Goal: Information Seeking & Learning: Learn about a topic

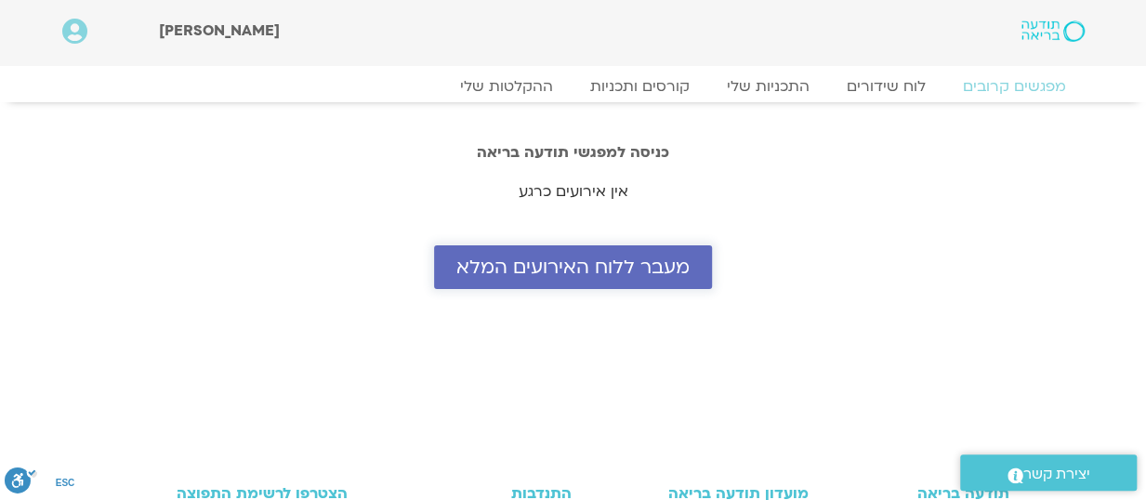
click at [573, 267] on span "מעבר ללוח האירועים המלא" at bounding box center [572, 267] width 233 height 21
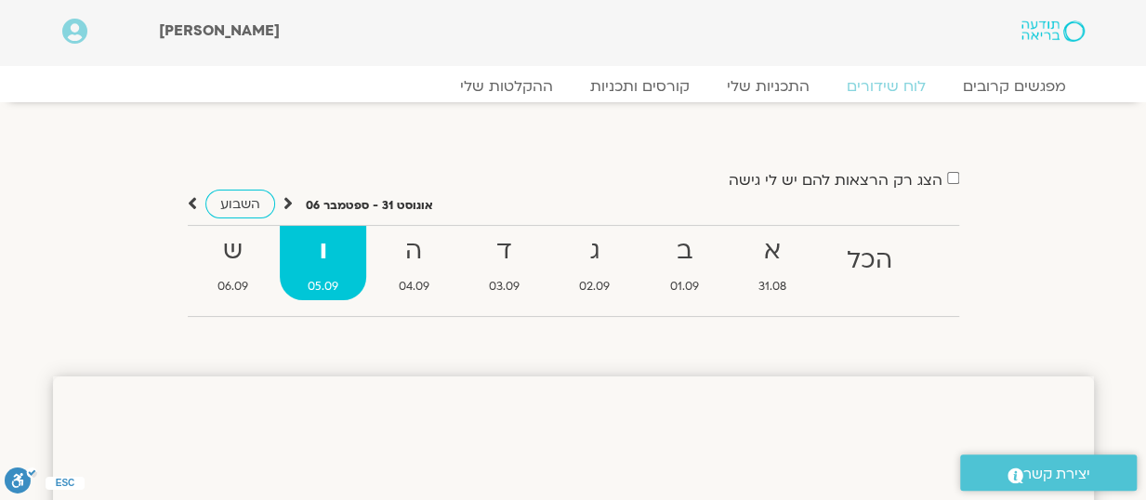
click at [317, 255] on strong "ו" at bounding box center [323, 252] width 86 height 42
click at [237, 200] on span "השבוע" at bounding box center [240, 204] width 40 height 18
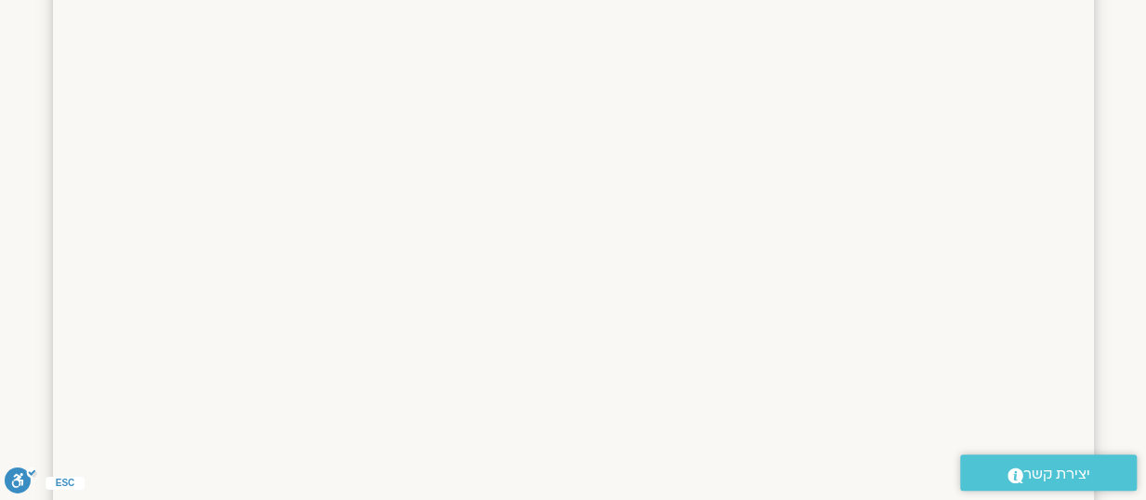
scroll to position [465, 0]
click at [1016, 477] on icon at bounding box center [1016, 476] width 16 height 16
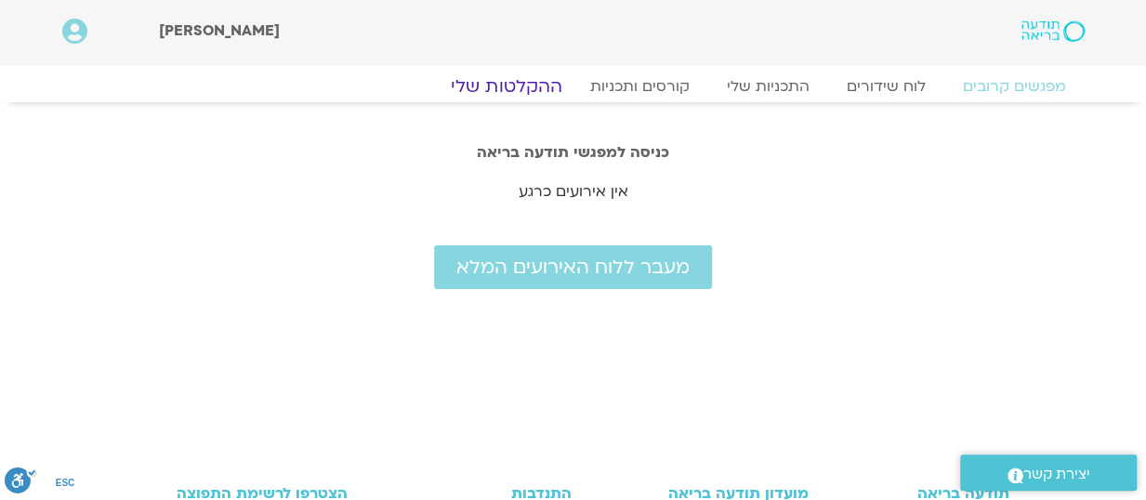
click at [517, 82] on link "ההקלטות שלי" at bounding box center [506, 86] width 156 height 22
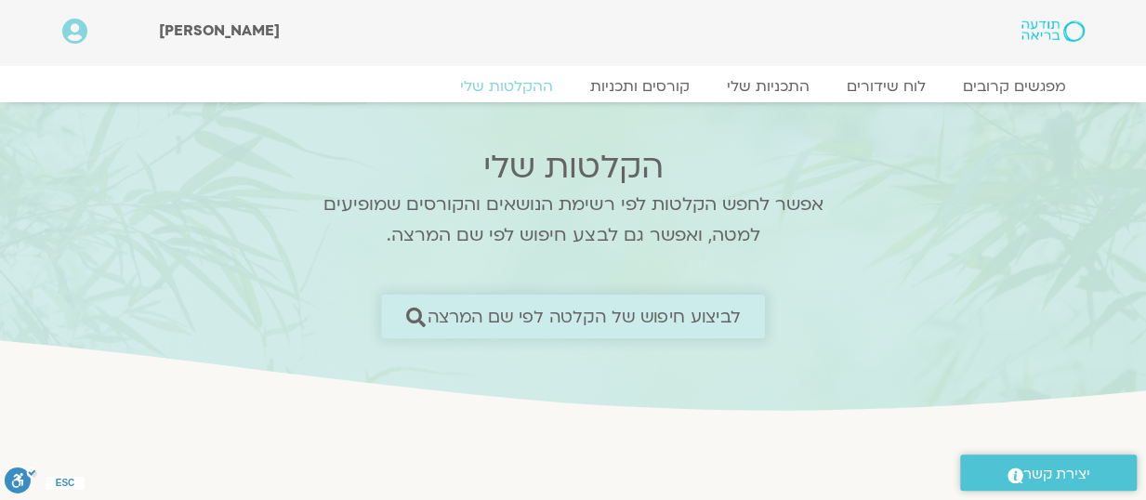
click at [411, 311] on icon at bounding box center [416, 317] width 20 height 20
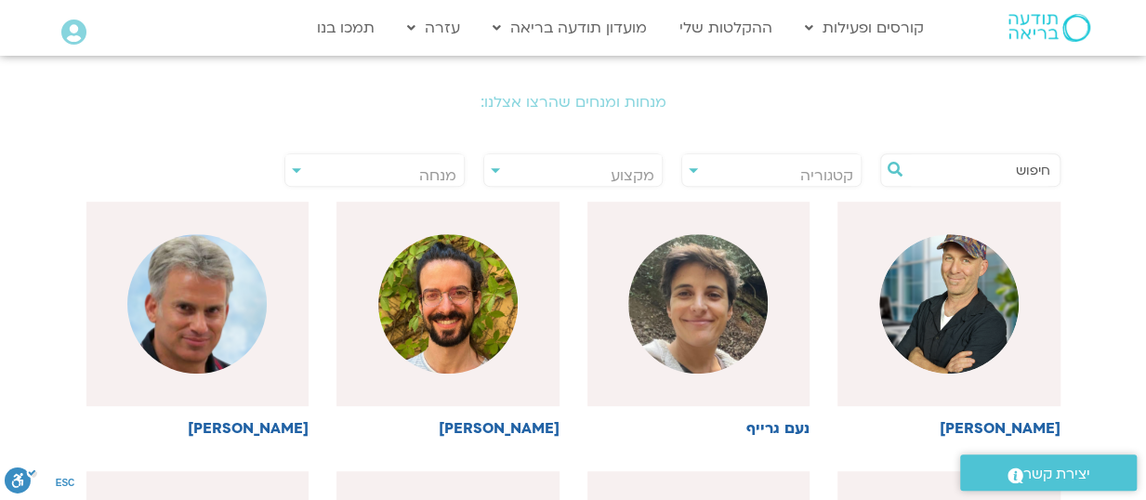
scroll to position [372, 0]
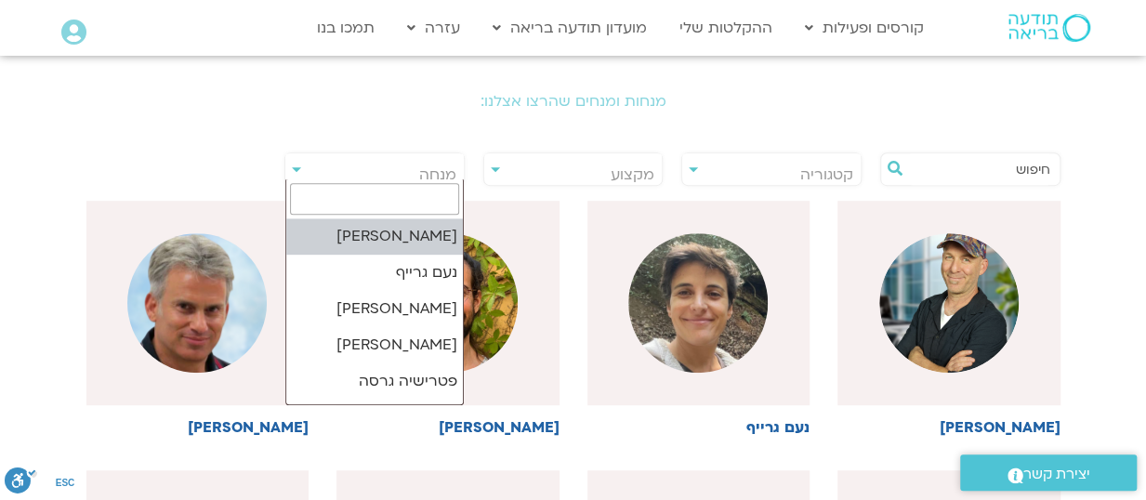
click at [296, 172] on span "מנחה" at bounding box center [374, 174] width 178 height 43
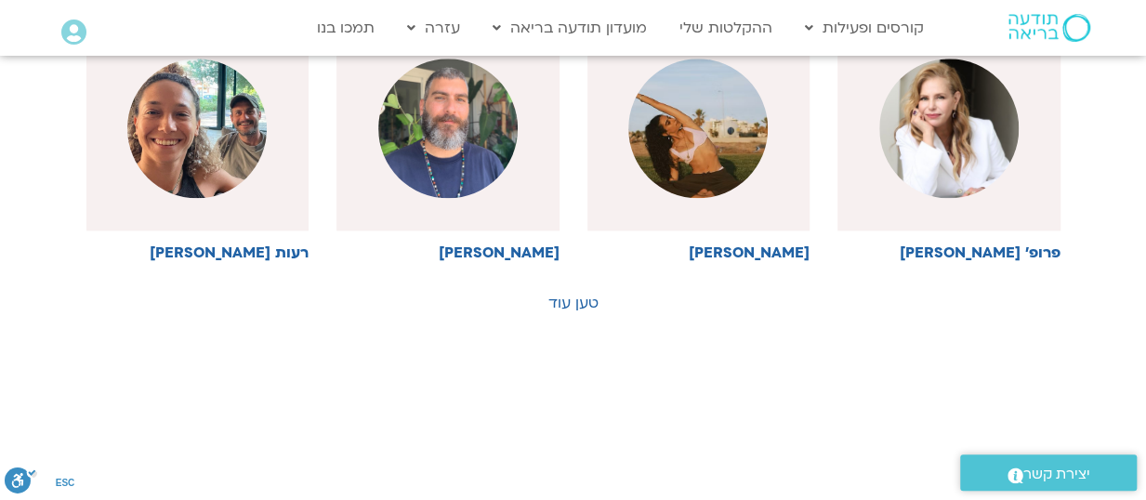
scroll to position [1115, 0]
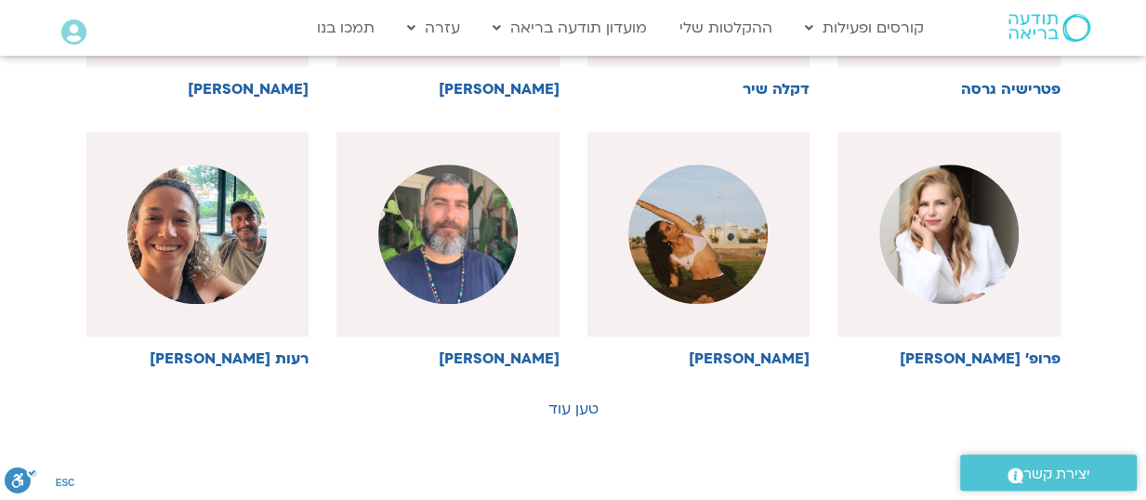
scroll to position [1063, 0]
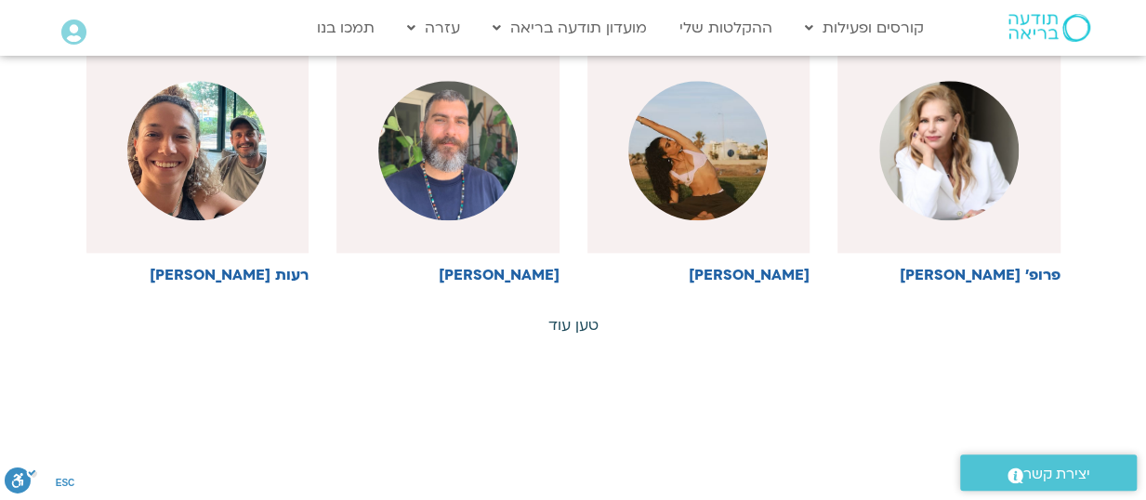
click at [571, 320] on link "טען עוד" at bounding box center [573, 325] width 50 height 20
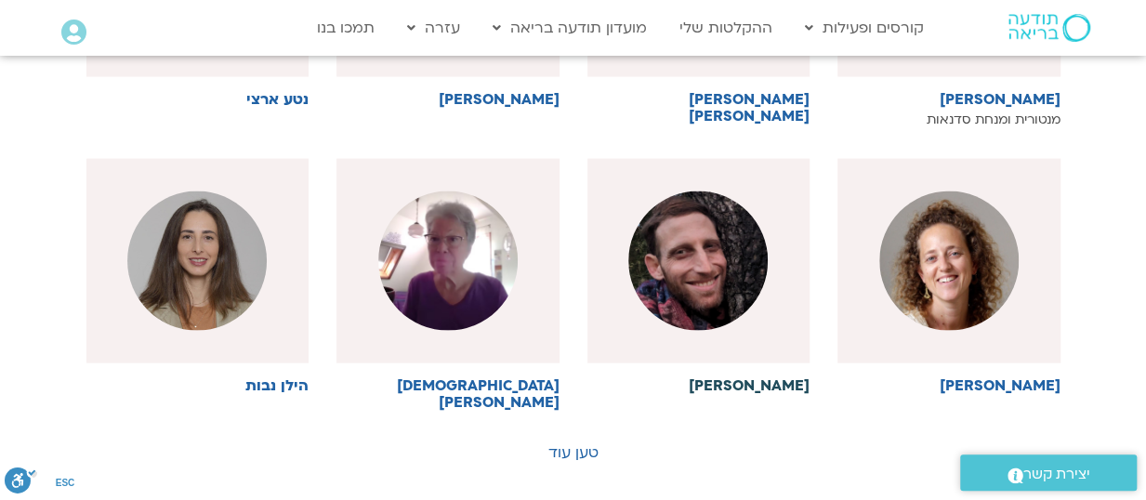
scroll to position [1807, 0]
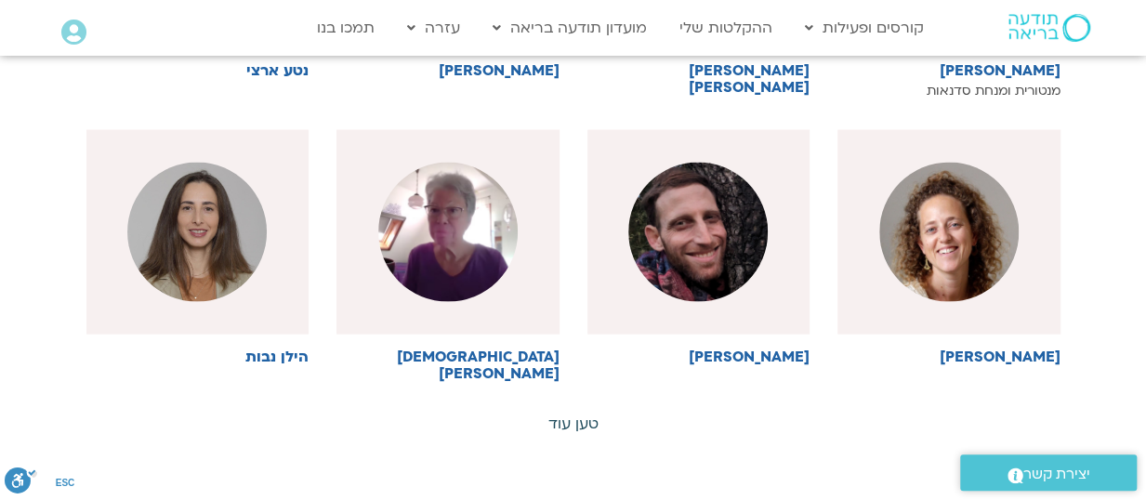
click at [584, 414] on link "טען עוד" at bounding box center [573, 424] width 50 height 20
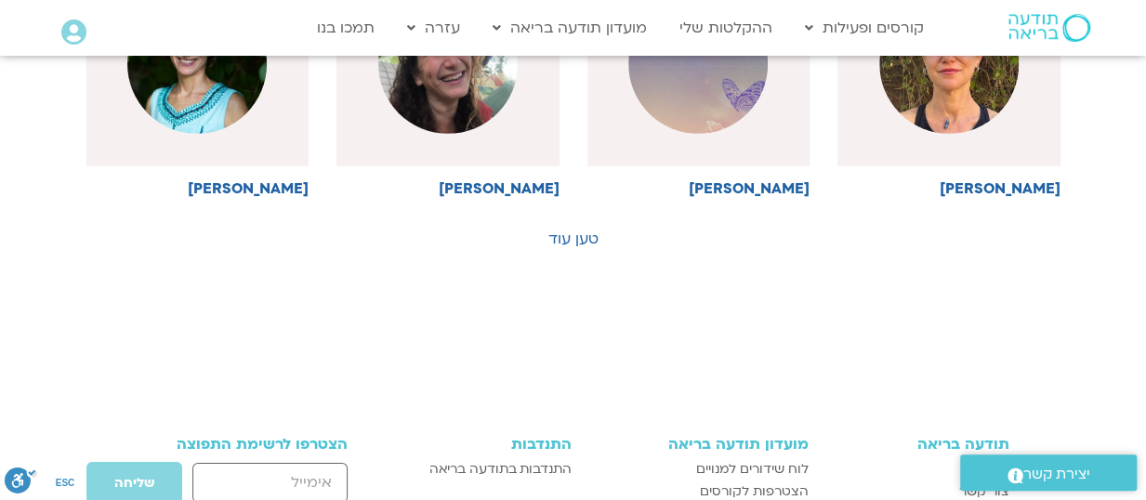
scroll to position [2829, 0]
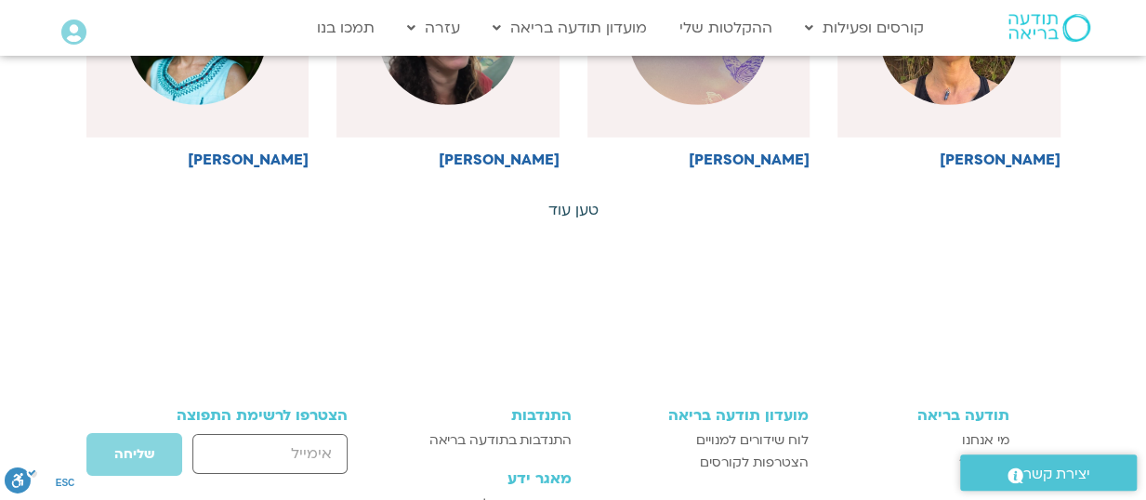
click at [582, 200] on link "טען עוד" at bounding box center [573, 210] width 50 height 20
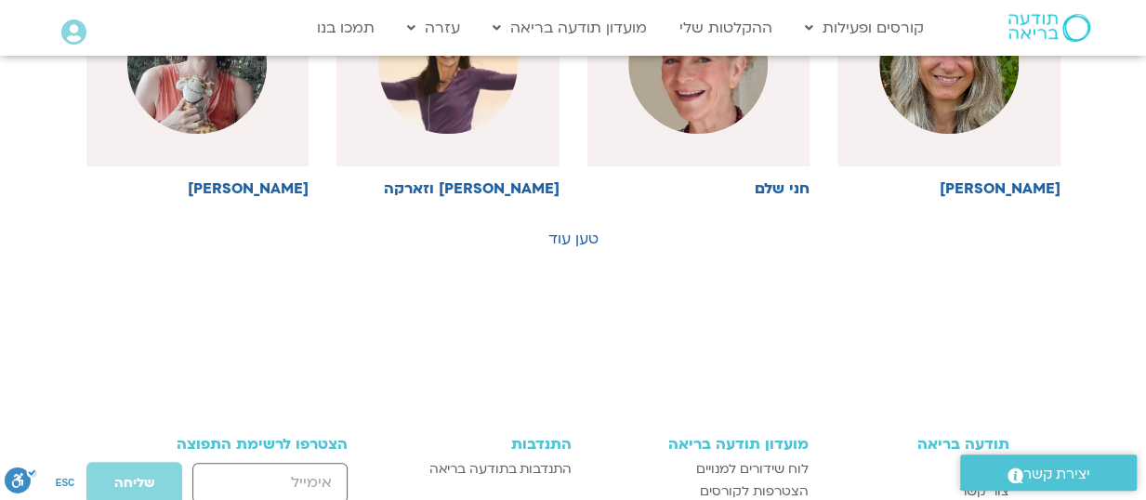
scroll to position [3666, 0]
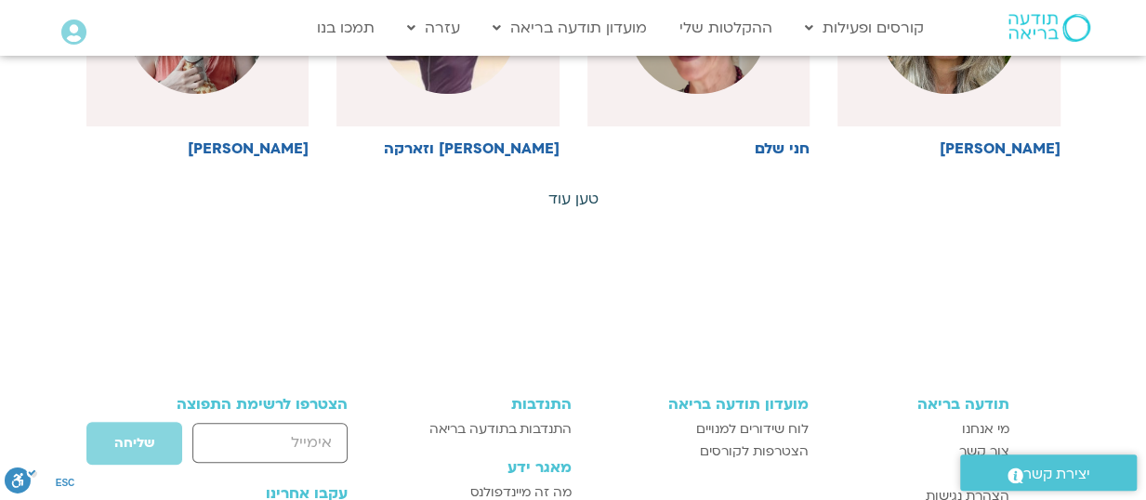
click at [580, 189] on link "טען עוד" at bounding box center [573, 199] width 50 height 20
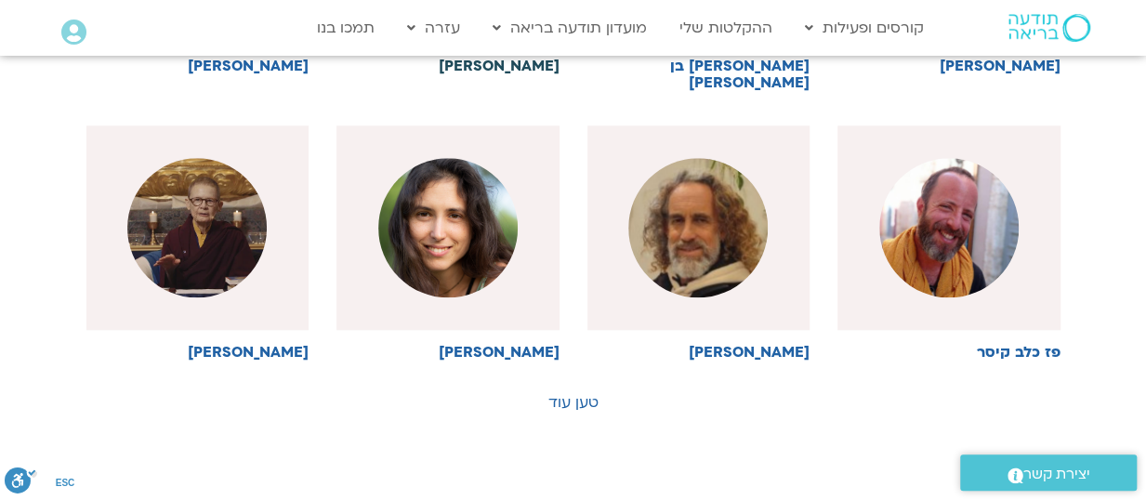
scroll to position [4316, 0]
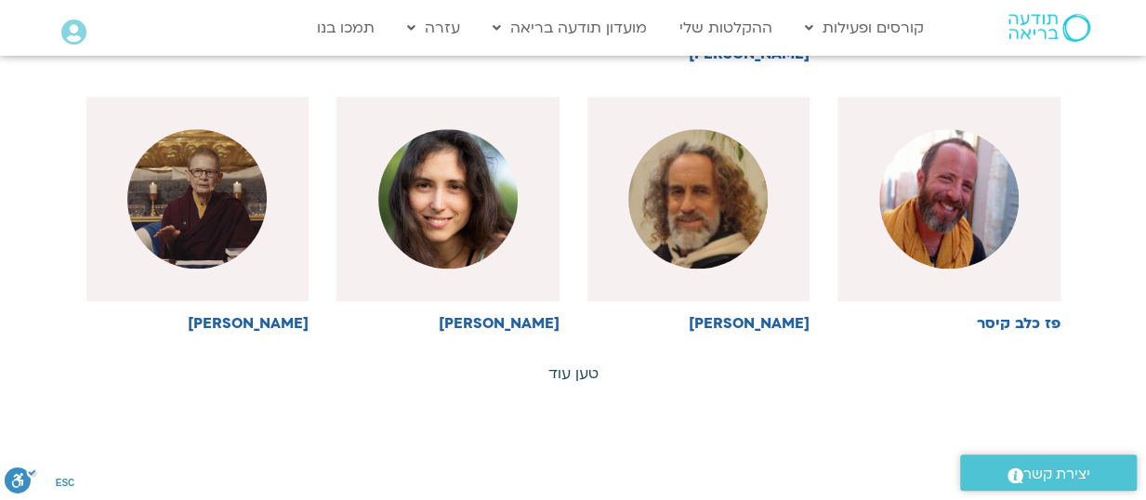
click at [576, 363] on link "טען עוד" at bounding box center [573, 373] width 50 height 20
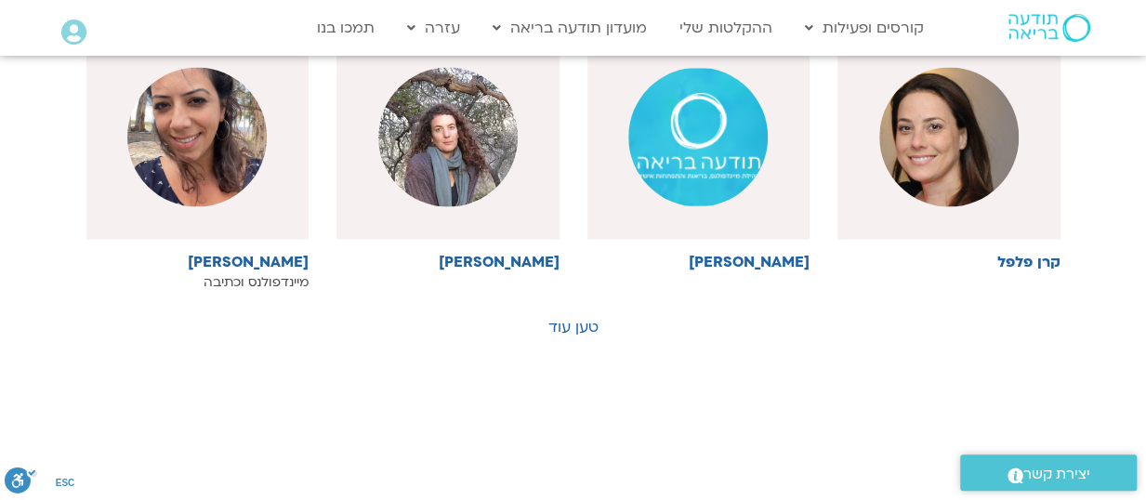
scroll to position [5246, 0]
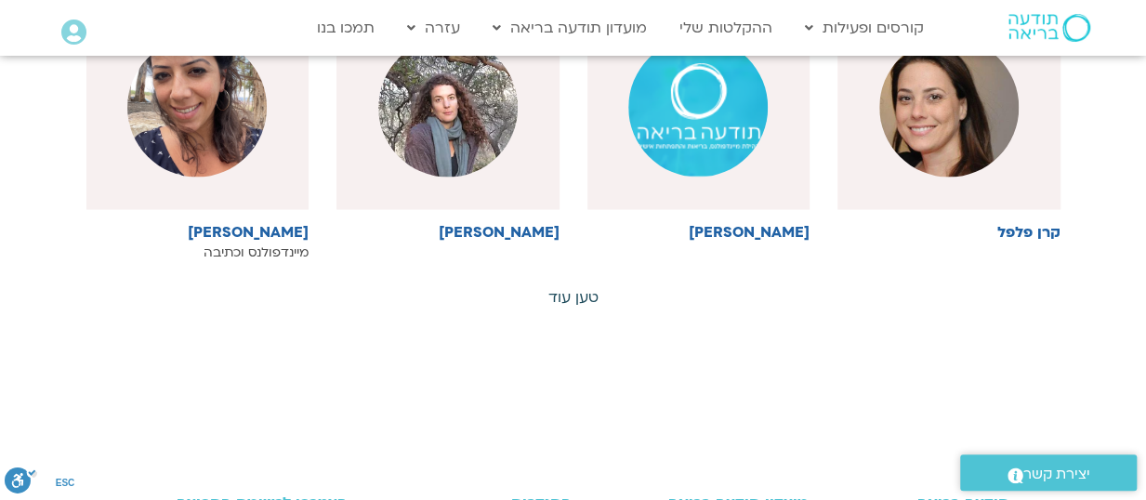
click at [573, 287] on link "טען עוד" at bounding box center [573, 297] width 50 height 20
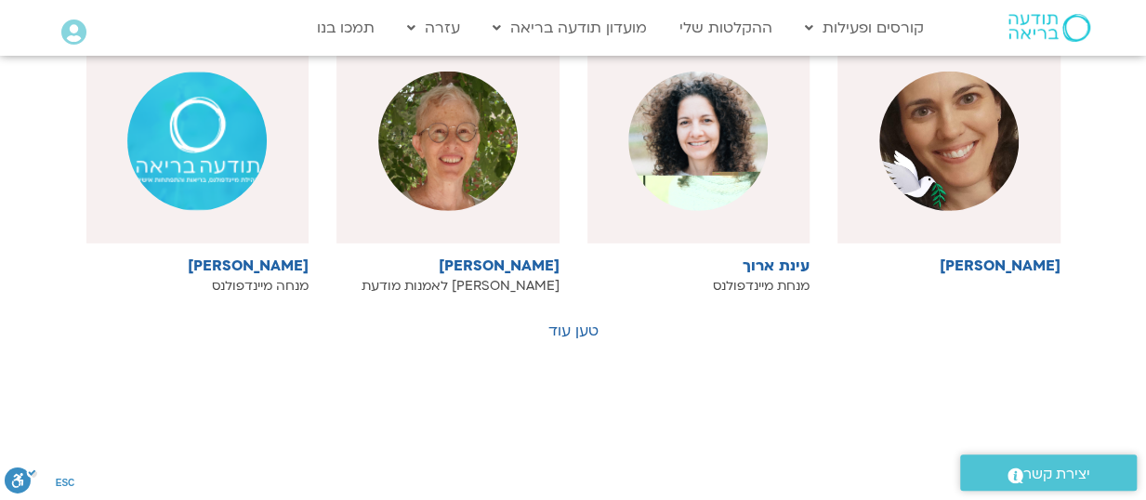
scroll to position [6082, 0]
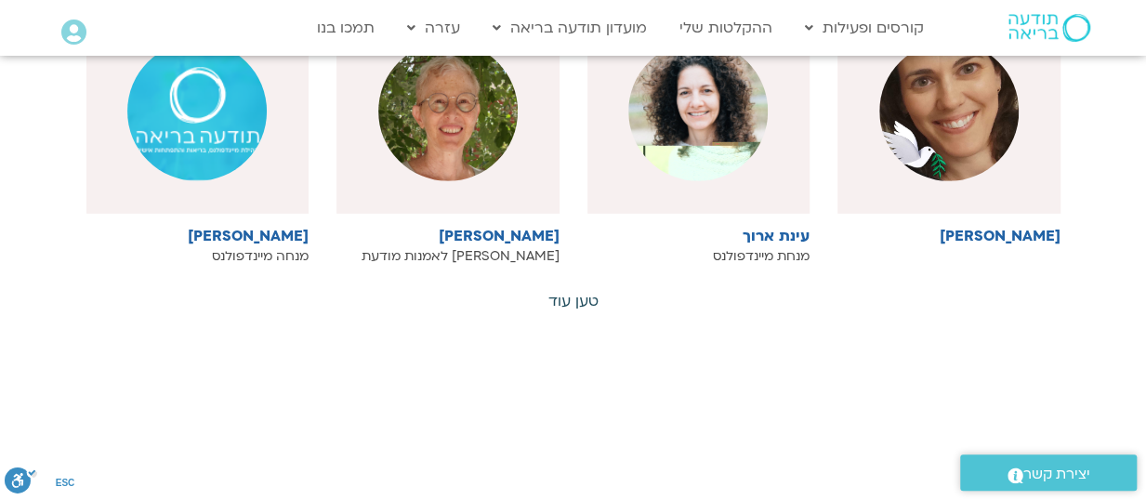
click at [579, 291] on link "טען עוד" at bounding box center [573, 301] width 50 height 20
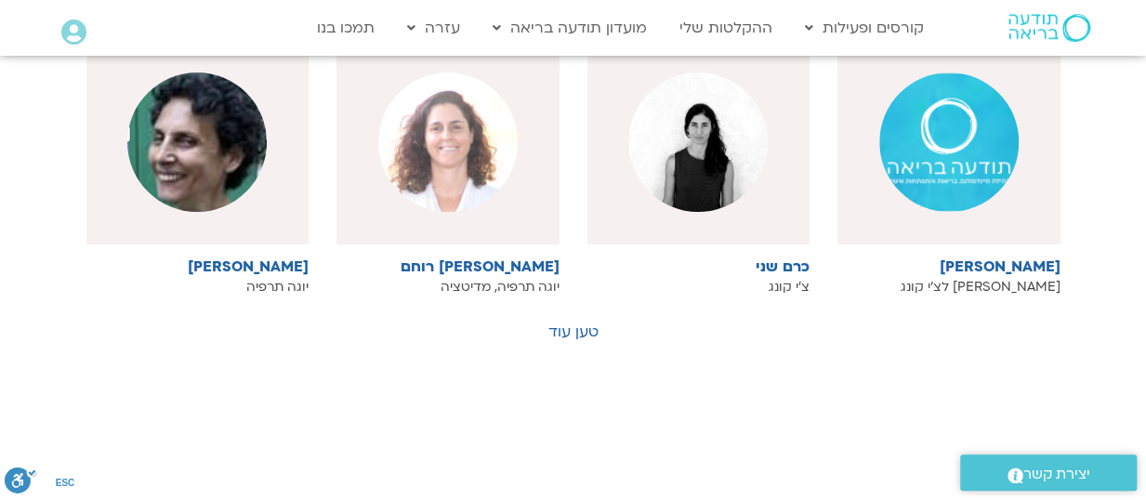
scroll to position [7012, 0]
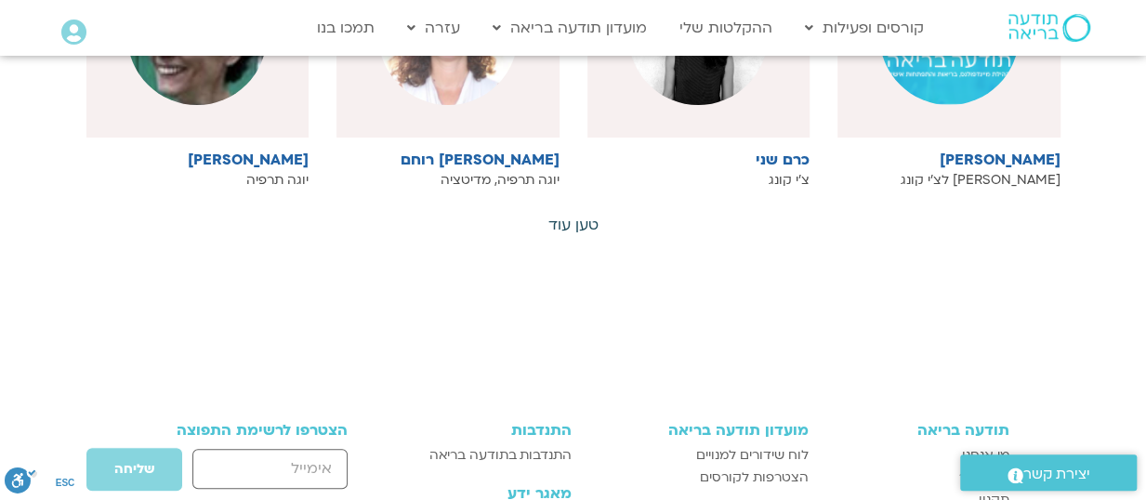
click at [573, 215] on link "טען עוד" at bounding box center [573, 225] width 50 height 20
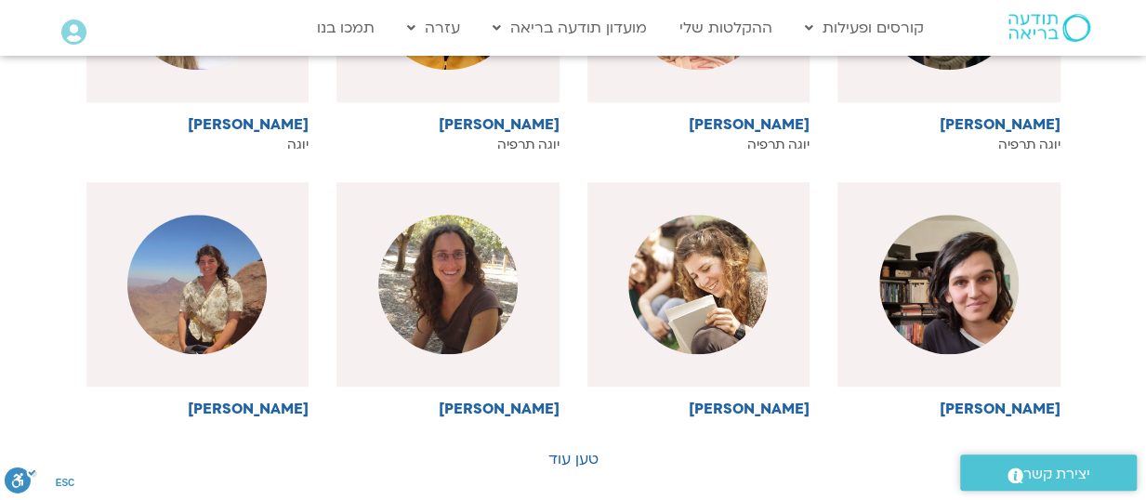
scroll to position [7662, 0]
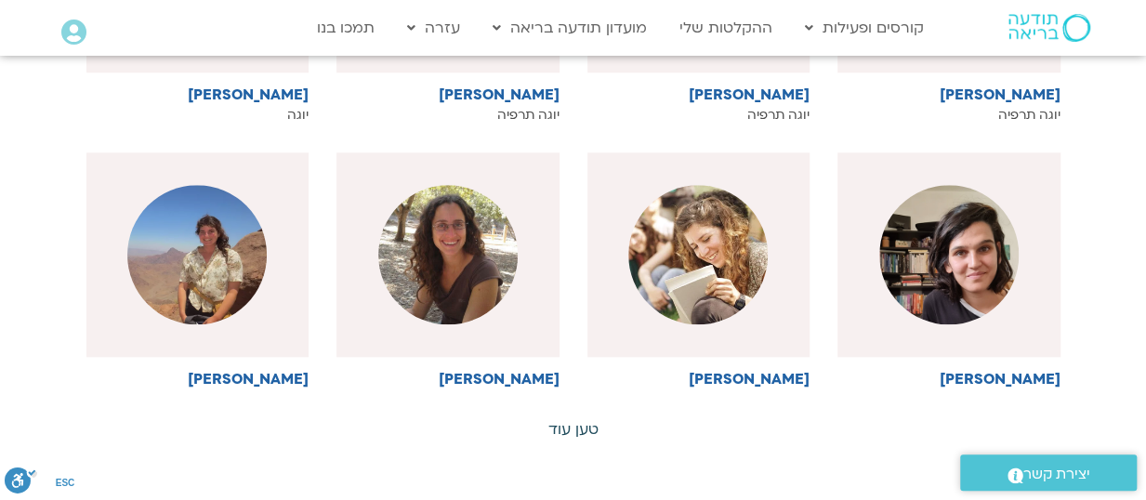
click at [581, 419] on link "טען עוד" at bounding box center [573, 429] width 50 height 20
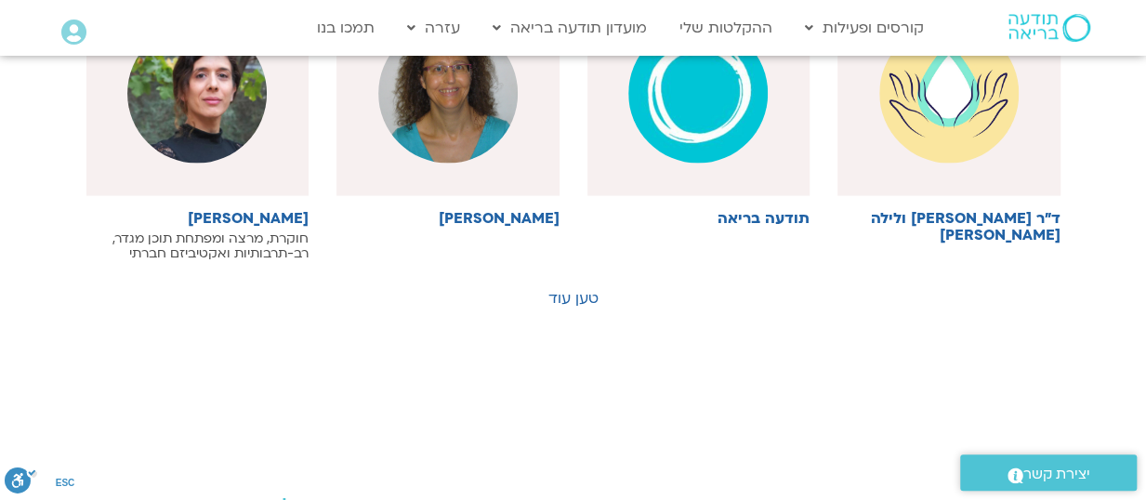
scroll to position [8685, 0]
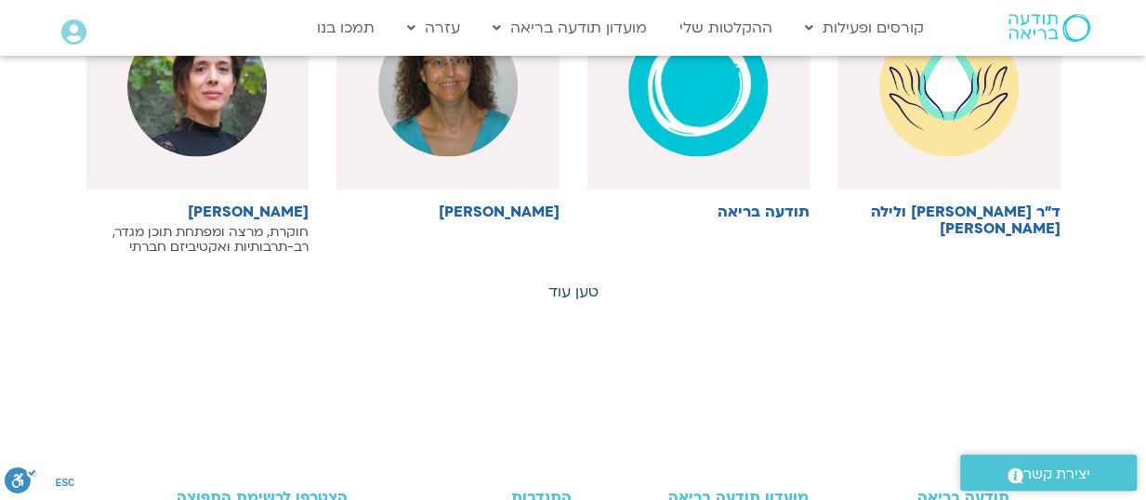
click at [588, 282] on link "טען עוד" at bounding box center [573, 292] width 50 height 20
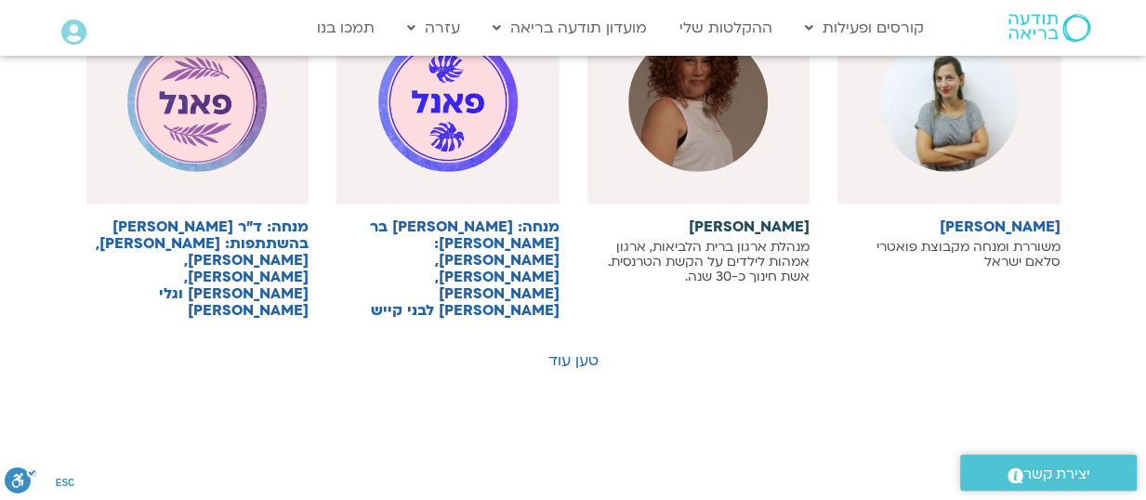
scroll to position [9707, 0]
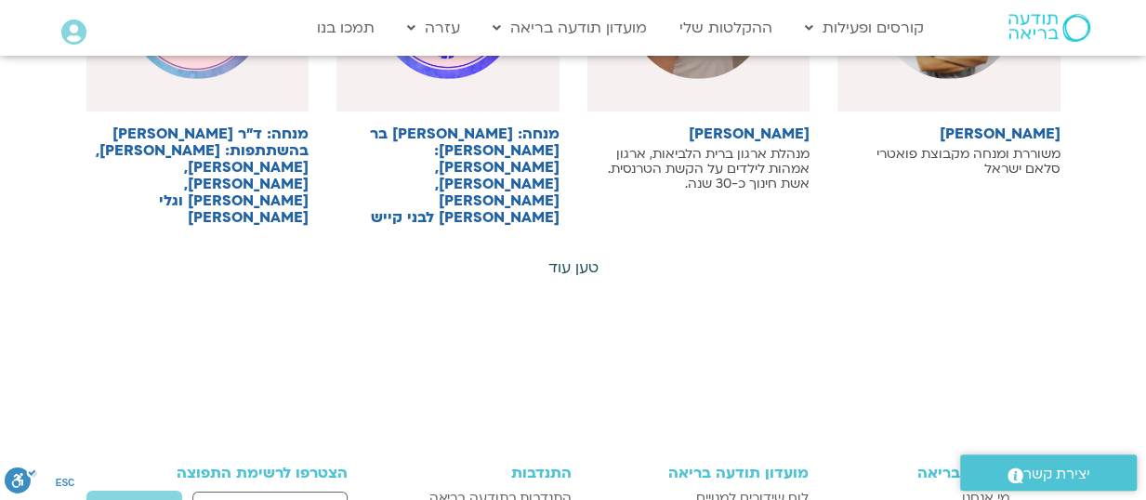
click at [581, 257] on link "טען עוד" at bounding box center [573, 267] width 50 height 20
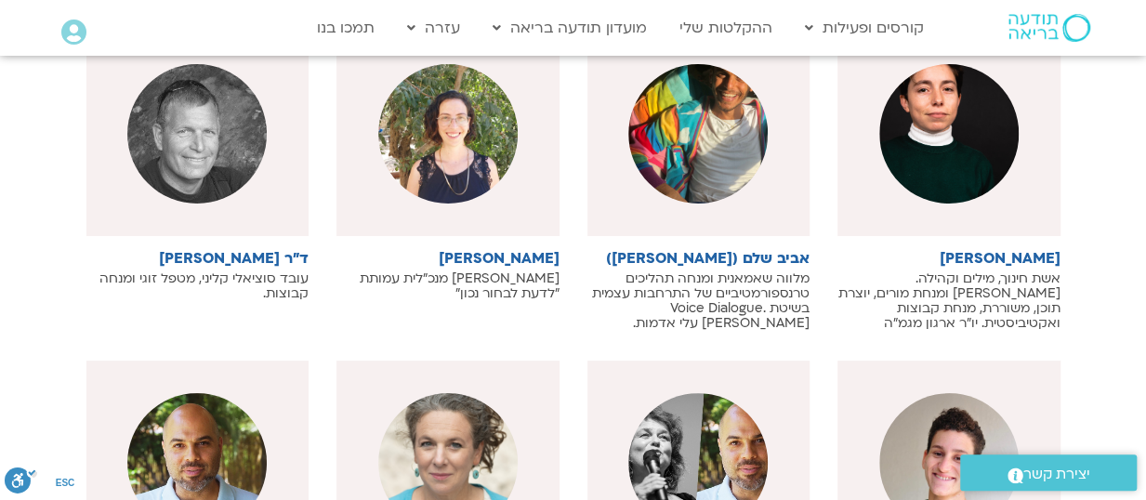
scroll to position [10544, 0]
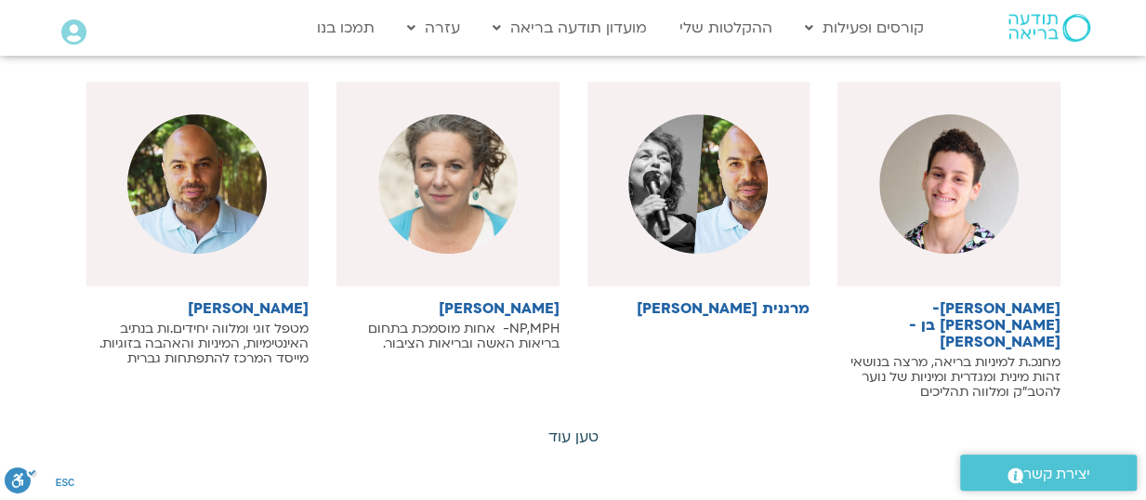
click at [574, 427] on link "טען עוד" at bounding box center [573, 437] width 50 height 20
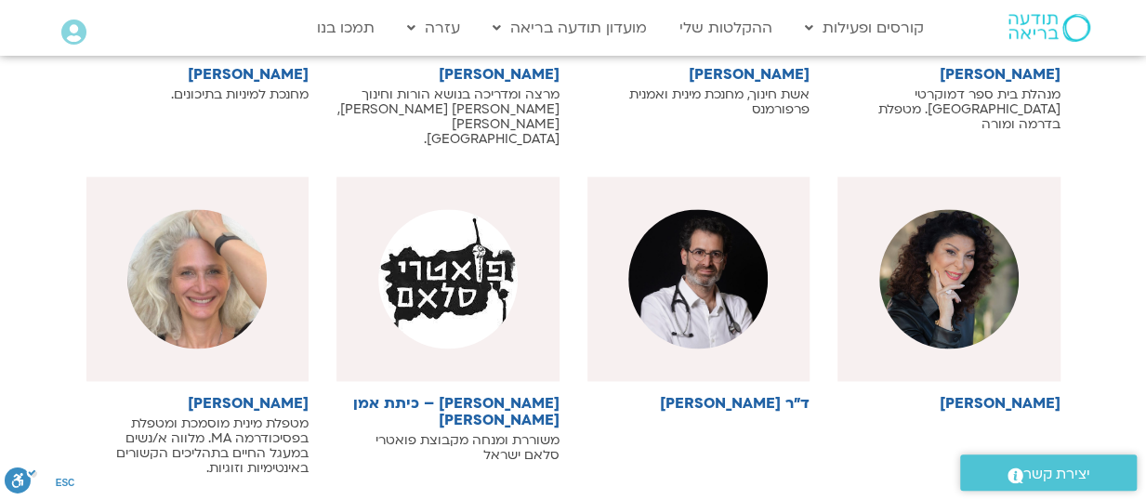
scroll to position [11473, 0]
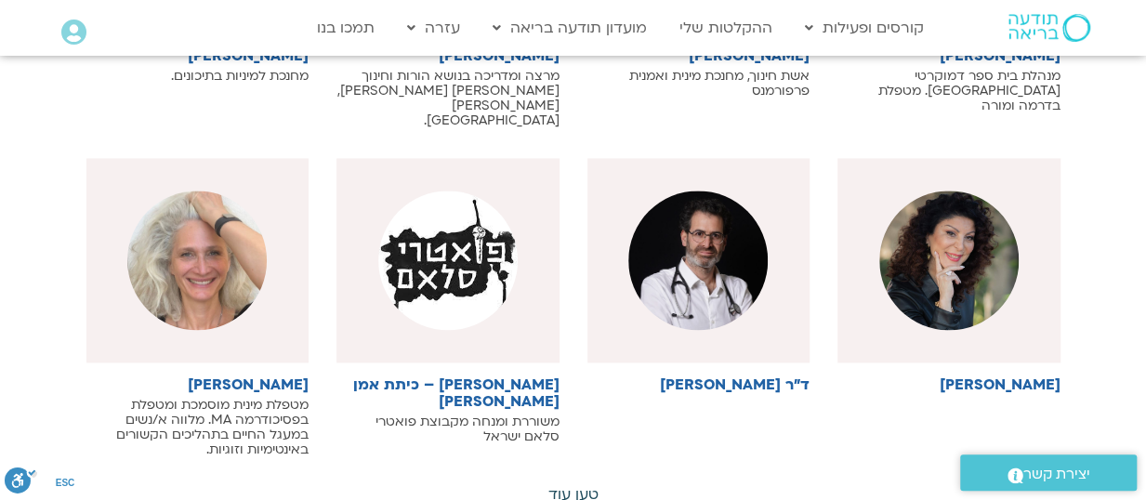
click at [573, 484] on link "טען עוד" at bounding box center [573, 494] width 50 height 20
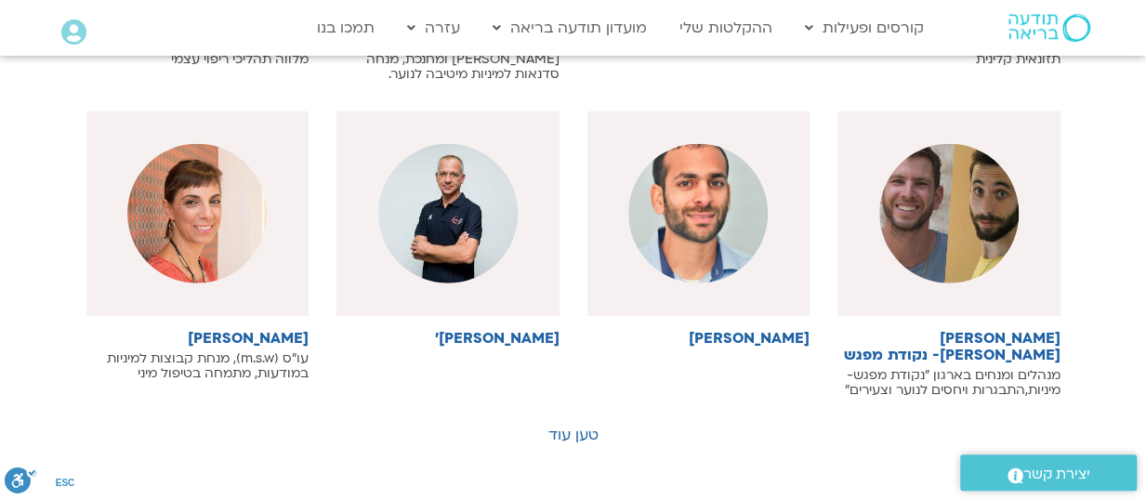
scroll to position [12495, 0]
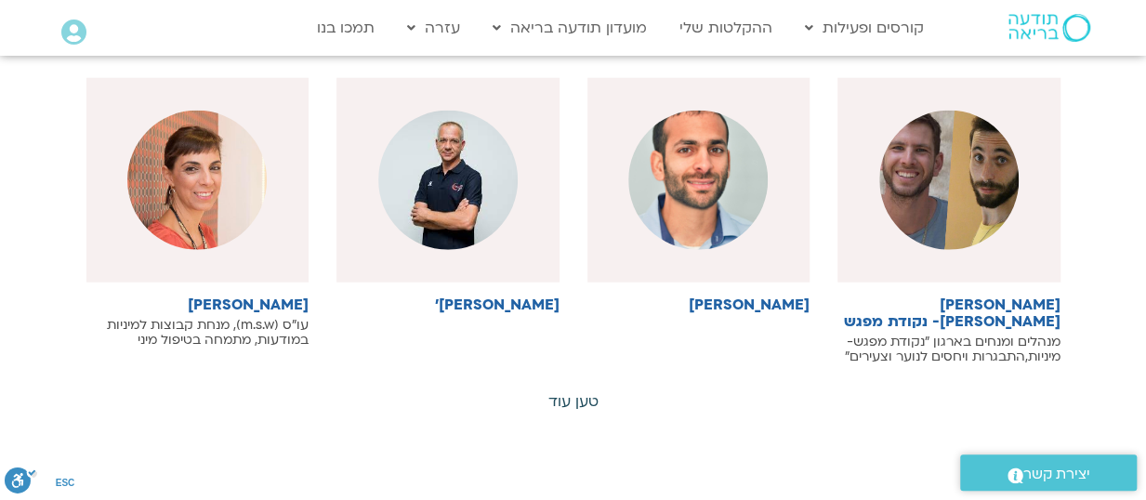
click at [576, 391] on link "טען עוד" at bounding box center [573, 401] width 50 height 20
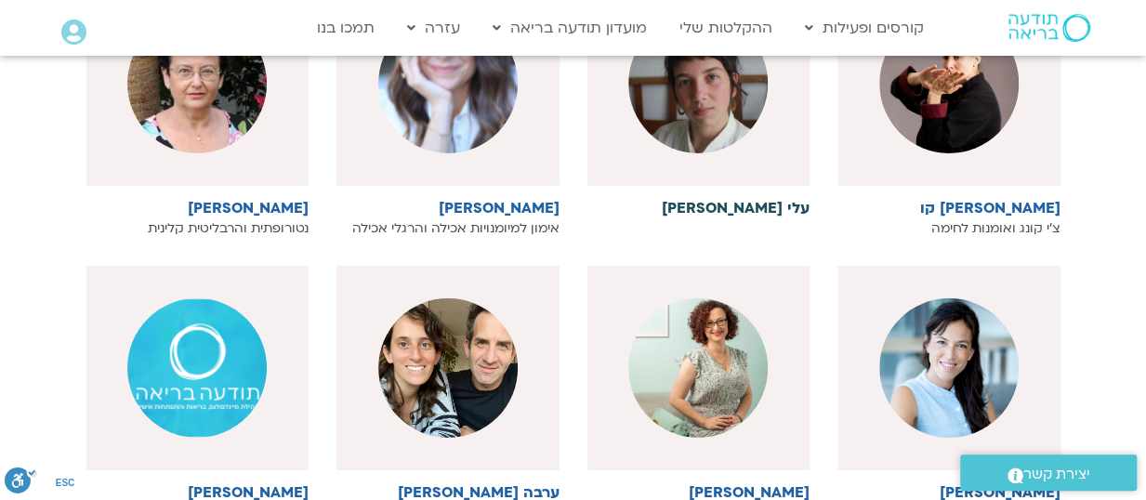
scroll to position [13239, 0]
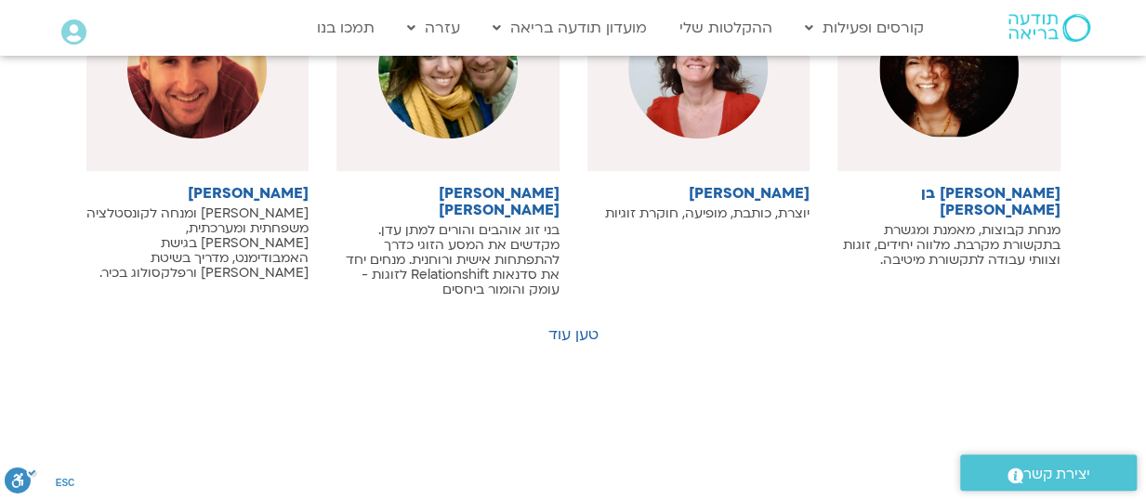
scroll to position [14540, 0]
click at [587, 324] on link "טען עוד" at bounding box center [573, 334] width 50 height 20
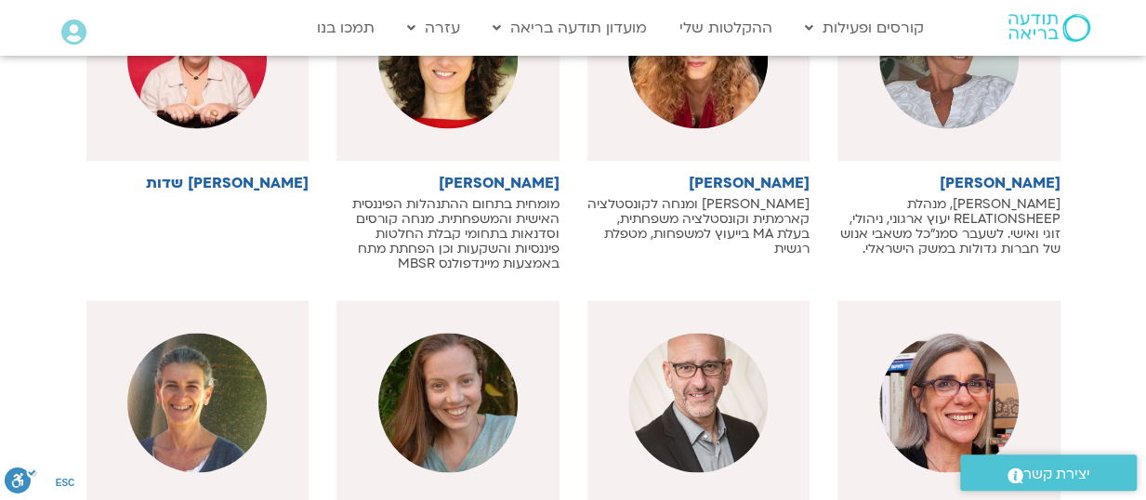
scroll to position [15284, 0]
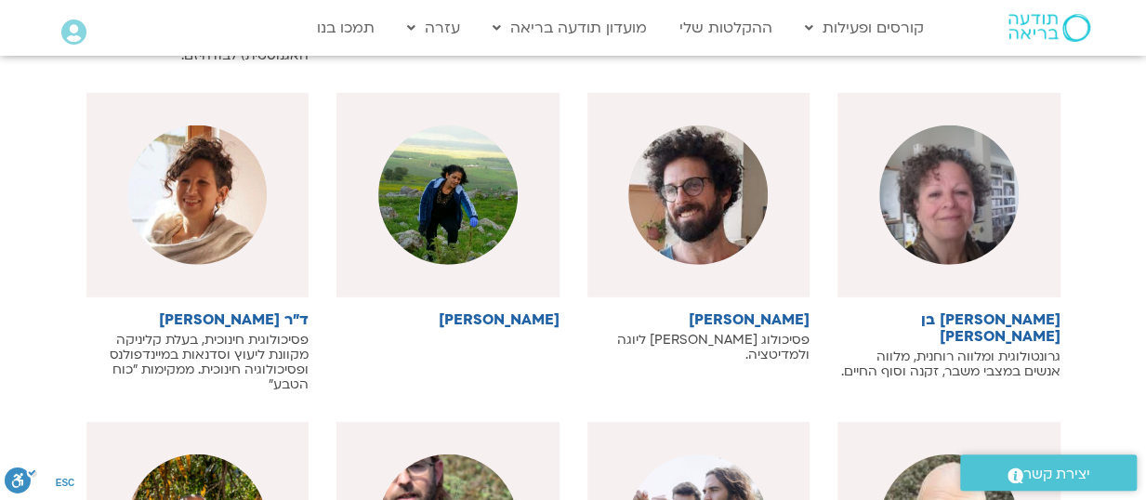
scroll to position [16213, 0]
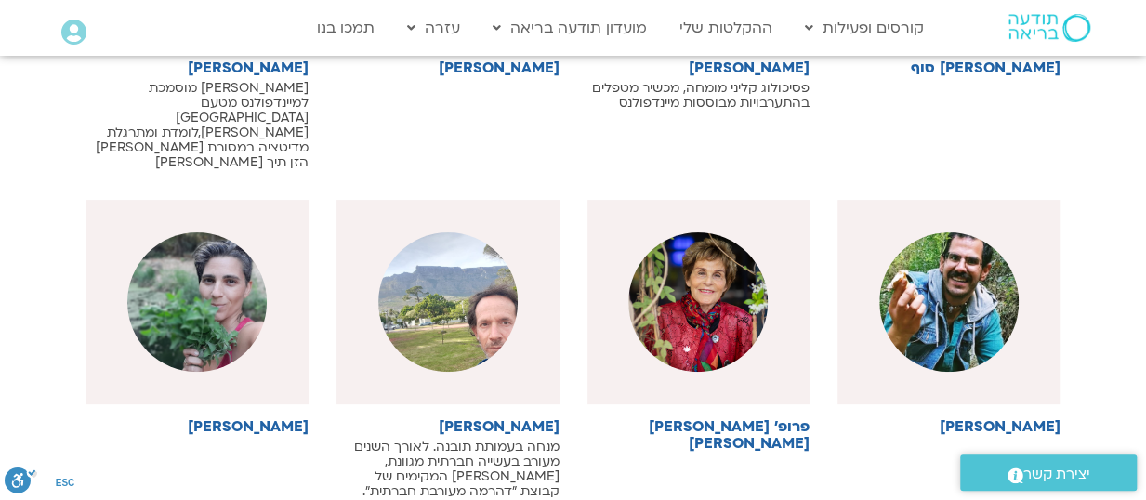
scroll to position [17329, 0]
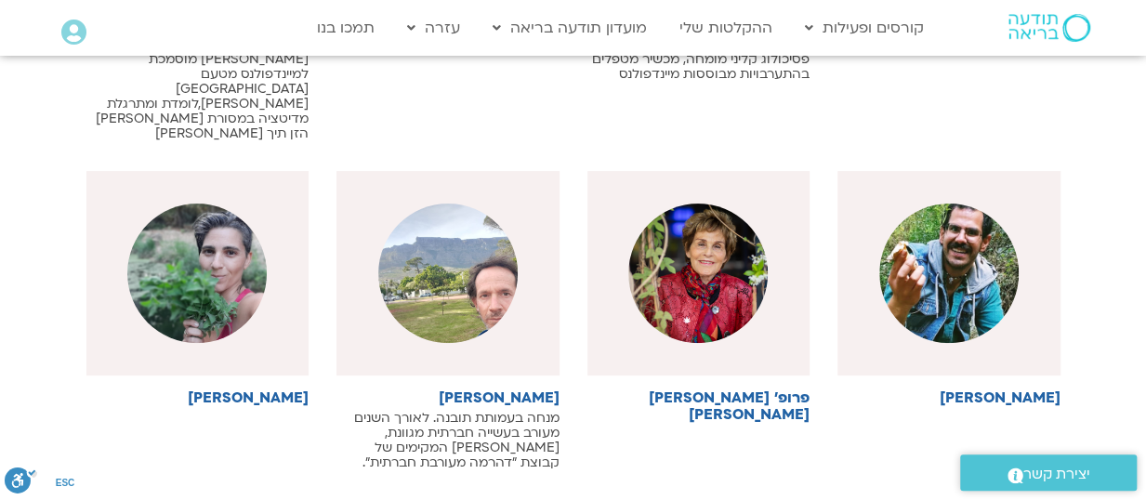
click at [583, 497] on link "טען עוד" at bounding box center [573, 507] width 50 height 20
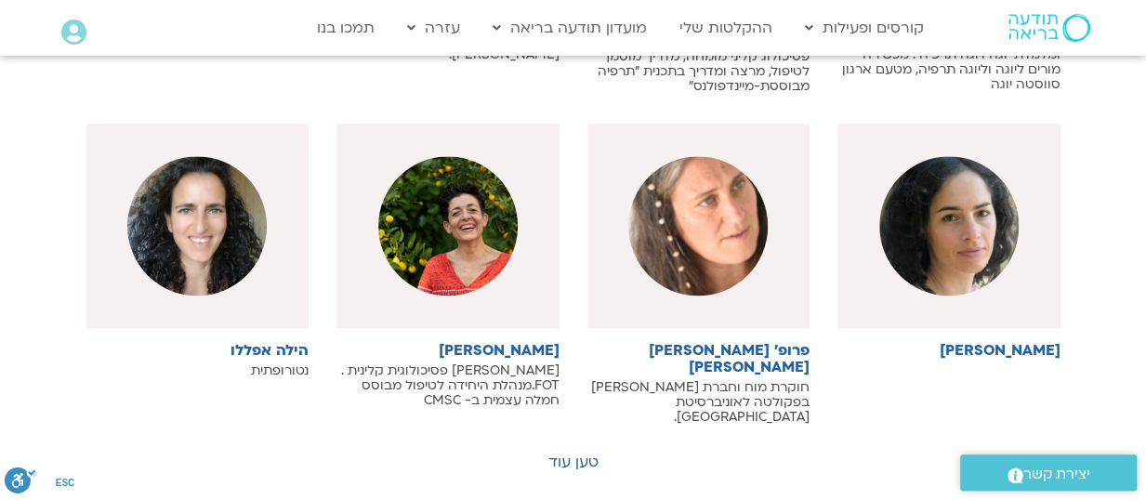
scroll to position [18107, 0]
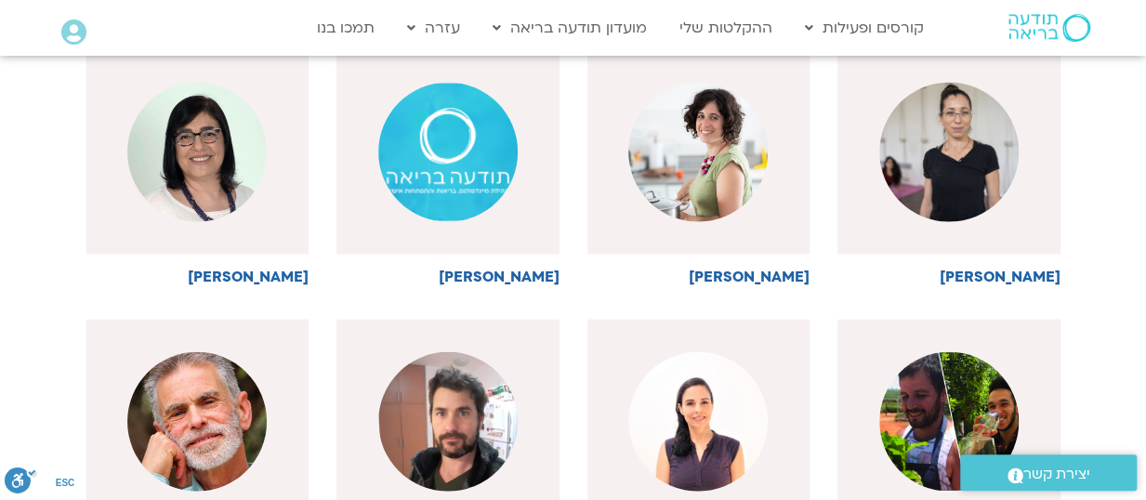
scroll to position [19129, 0]
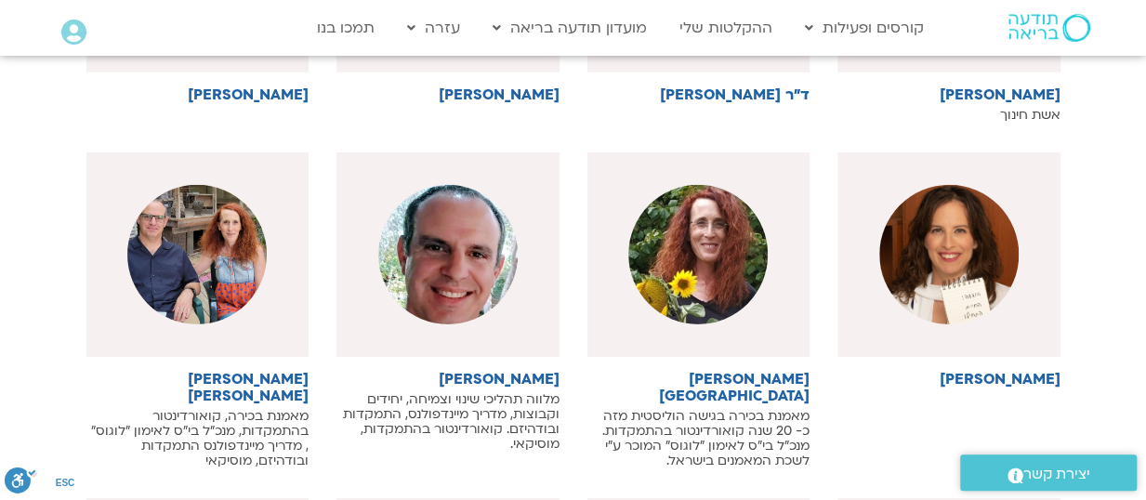
scroll to position [20151, 0]
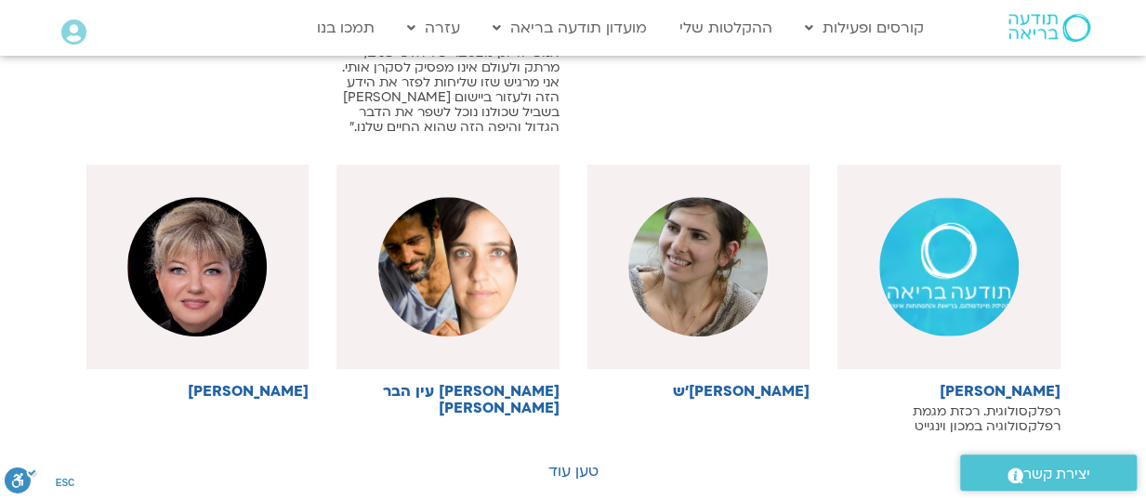
scroll to position [21360, 0]
